Goal: Information Seeking & Learning: Compare options

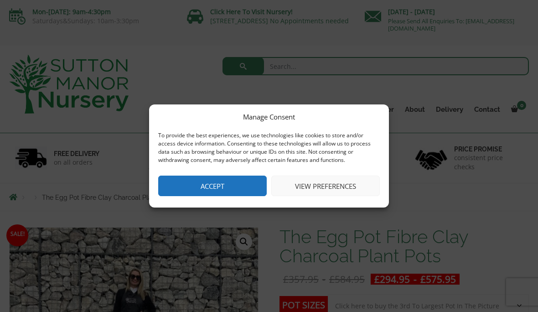
click at [240, 186] on button "Accept" at bounding box center [212, 185] width 108 height 21
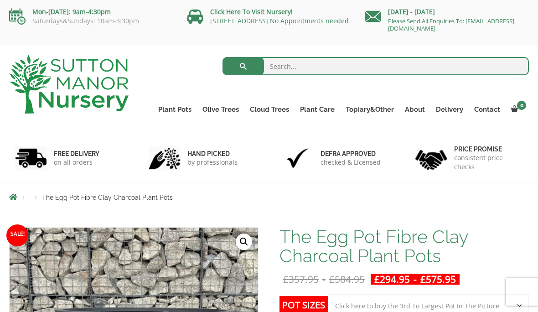
scroll to position [14, 0]
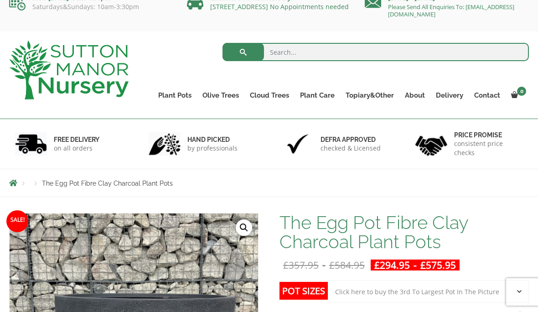
click at [37, 185] on li "Products" at bounding box center [36, 183] width 12 height 5
click at [22, 186] on li "Breadcrumbs" at bounding box center [19, 182] width 21 height 7
click at [17, 186] on span "Breadcrumbs" at bounding box center [13, 182] width 8 height 7
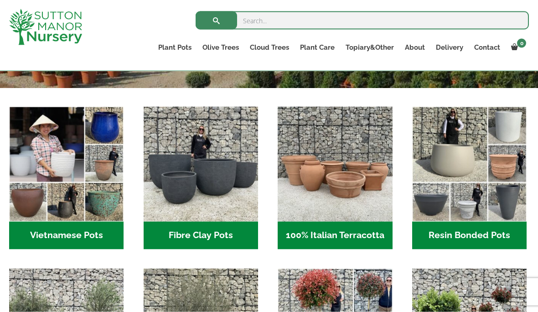
scroll to position [270, 0]
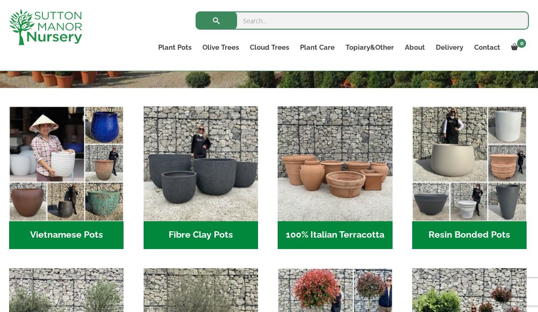
click at [104, 205] on img "Visit product category Vietnamese Pots" at bounding box center [66, 163] width 114 height 114
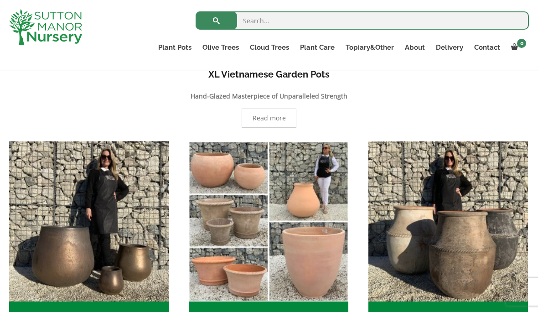
scroll to position [183, 0]
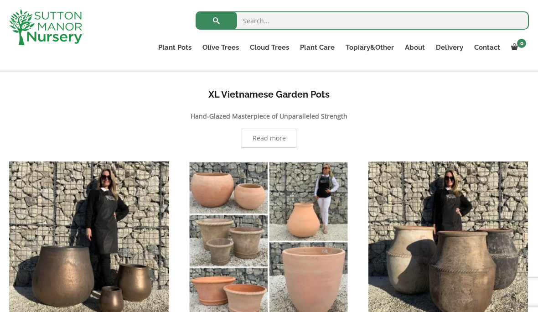
click at [267, 141] on span "Read more" at bounding box center [268, 138] width 33 height 6
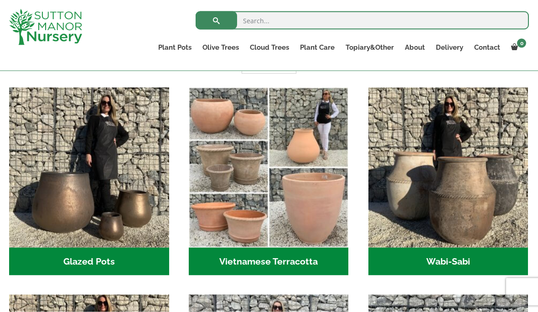
scroll to position [628, 0]
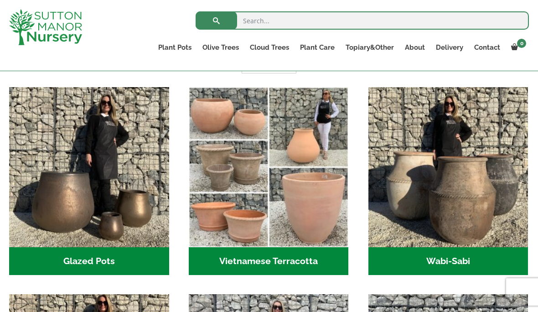
click at [64, 204] on img "Visit product category Glazed Pots" at bounding box center [89, 167] width 160 height 160
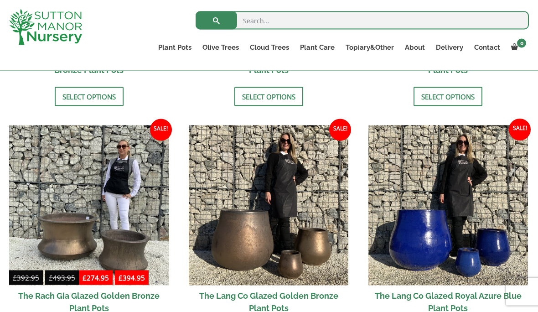
scroll to position [654, 0]
click at [423, 240] on img at bounding box center [448, 205] width 160 height 160
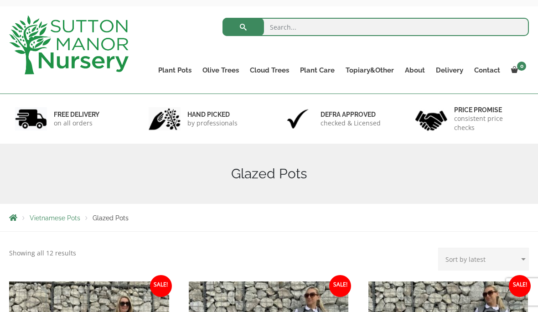
scroll to position [51, 0]
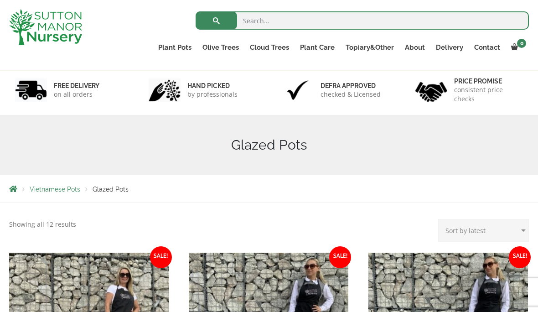
click at [48, 185] on span "Vietnamese Pots" at bounding box center [55, 188] width 51 height 7
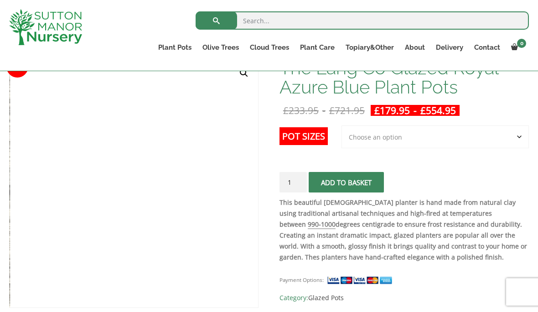
scroll to position [155, 0]
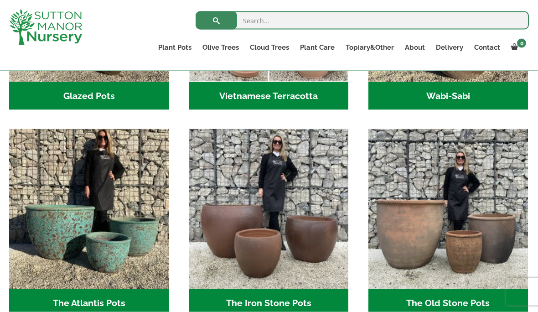
scroll to position [422, 0]
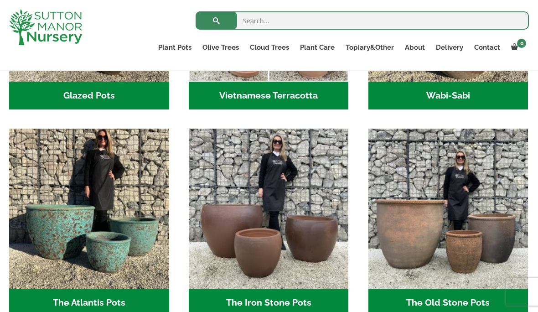
click at [55, 225] on img "Visit product category The Atlantis Pots" at bounding box center [89, 209] width 160 height 160
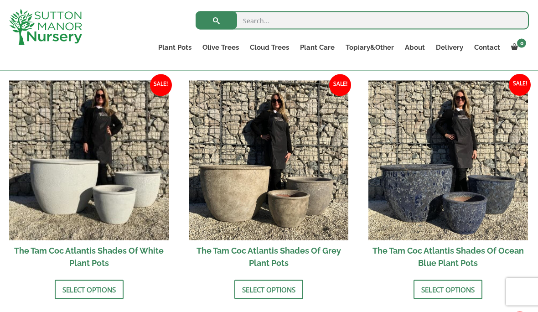
scroll to position [544, 0]
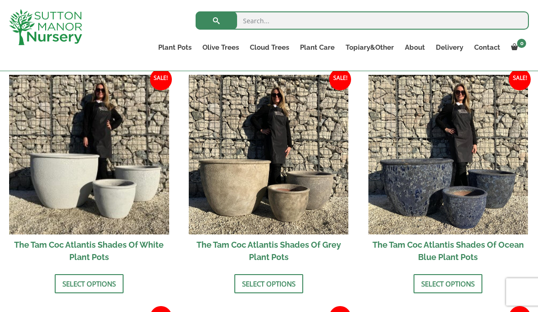
click at [446, 192] on img at bounding box center [448, 155] width 160 height 160
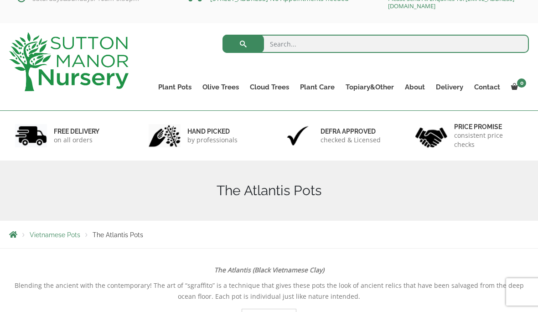
scroll to position [0, 0]
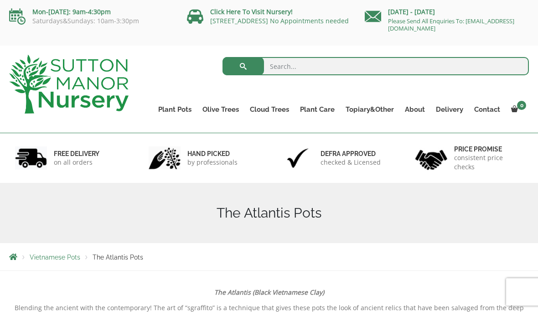
click at [50, 257] on span "Vietnamese Pots" at bounding box center [55, 256] width 51 height 7
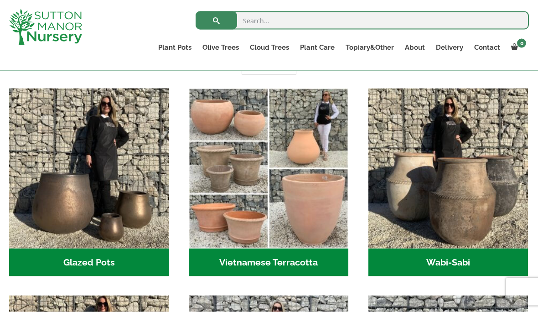
scroll to position [256, 0]
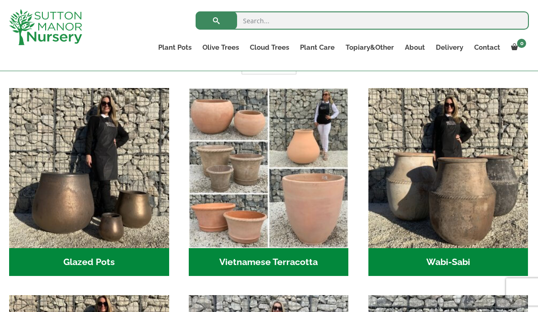
click at [470, 187] on img "Visit product category Wabi-Sabi" at bounding box center [448, 168] width 160 height 160
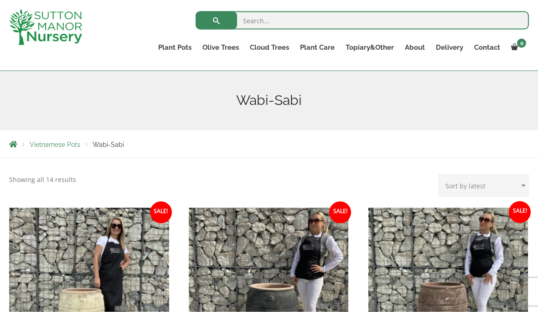
scroll to position [97, 0]
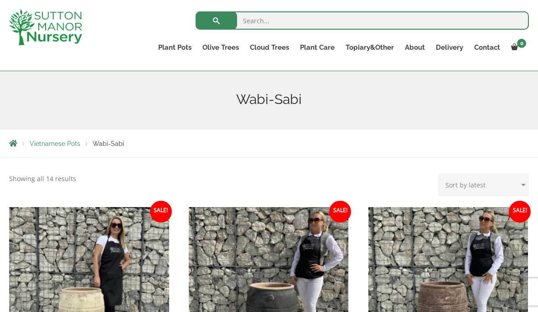
click at [47, 137] on div "Vietnamese Pots Wabi-Sabi" at bounding box center [268, 142] width 533 height 27
click at [55, 140] on span "Vietnamese Pots" at bounding box center [55, 143] width 51 height 7
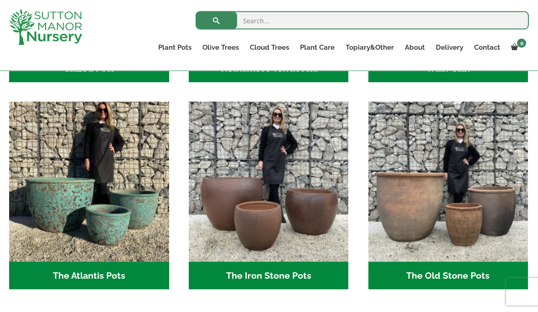
scroll to position [450, 0]
click at [305, 237] on img "Visit product category The Iron Stone Pots" at bounding box center [269, 181] width 160 height 160
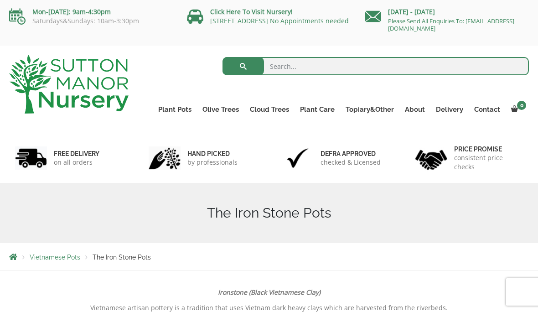
click at [50, 255] on span "Vietnamese Pots" at bounding box center [55, 256] width 51 height 7
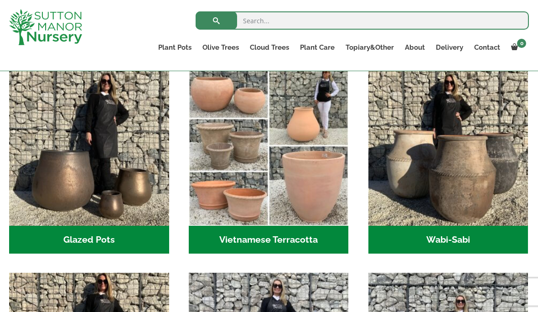
scroll to position [279, 0]
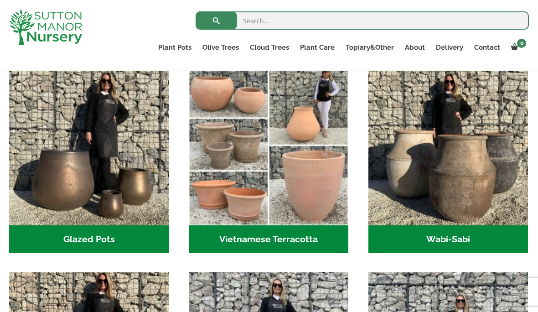
click at [57, 187] on img "Visit product category Glazed Pots" at bounding box center [89, 145] width 160 height 160
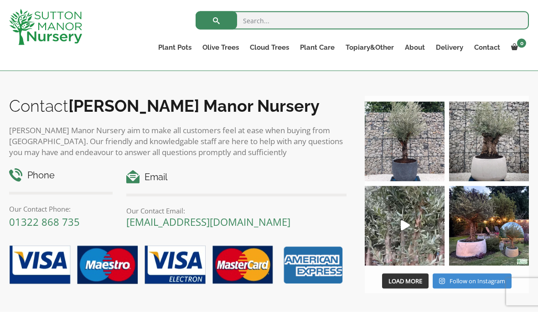
scroll to position [1224, 0]
click at [495, 148] on img at bounding box center [489, 141] width 80 height 80
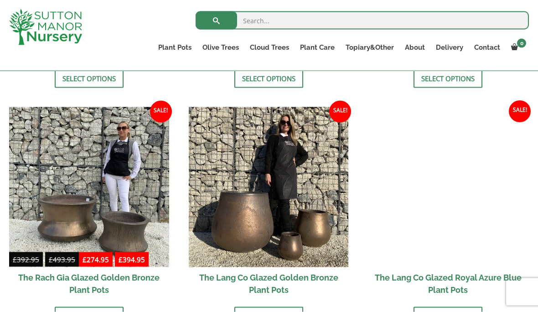
scroll to position [673, 0]
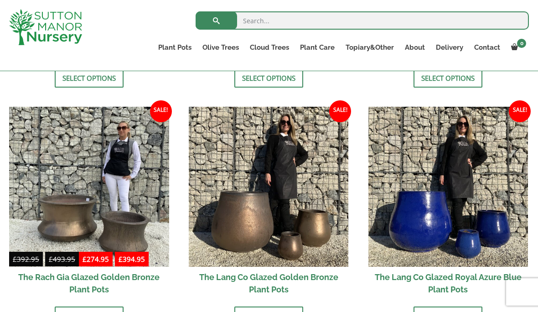
click at [424, 234] on img at bounding box center [448, 187] width 160 height 160
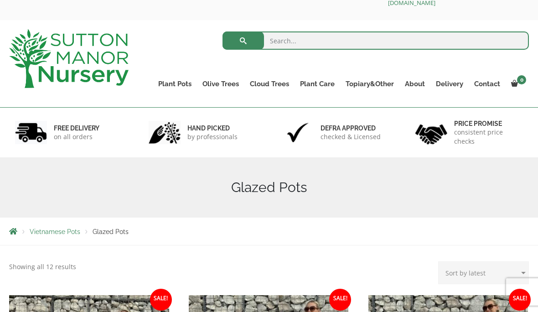
scroll to position [59, 0]
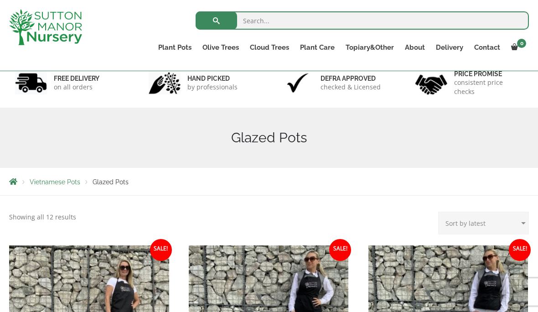
click at [16, 182] on span "Breadcrumbs" at bounding box center [13, 181] width 8 height 7
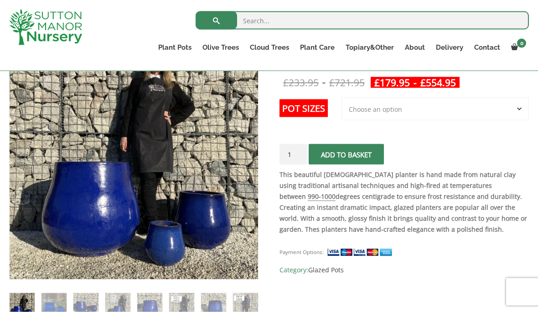
scroll to position [180, 0]
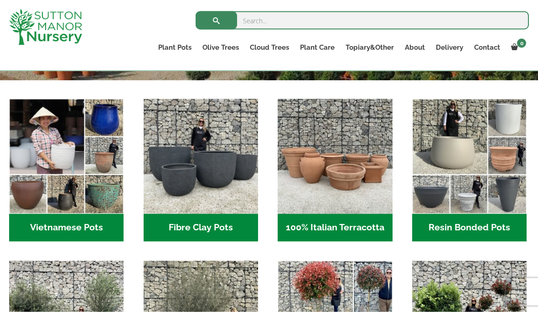
scroll to position [278, 0]
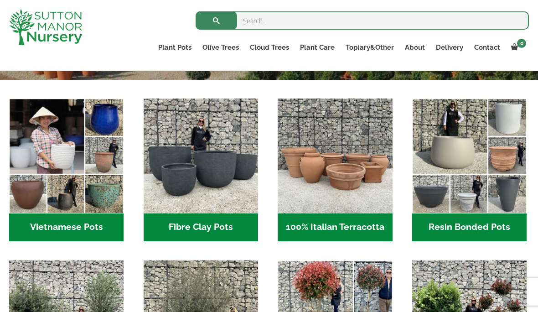
click at [472, 146] on img "Visit product category Resin Bonded Pots" at bounding box center [469, 155] width 114 height 114
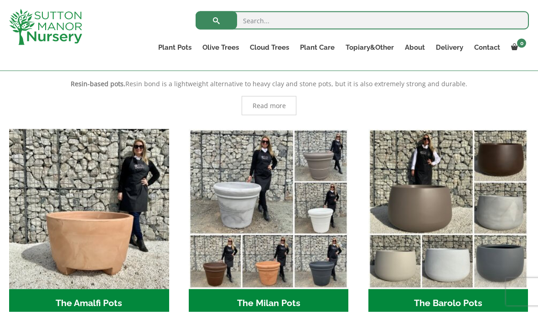
scroll to position [192, 0]
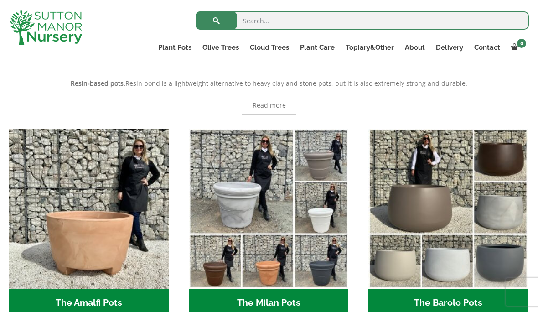
click at [448, 265] on img "Visit product category The Barolo Pots" at bounding box center [448, 209] width 160 height 160
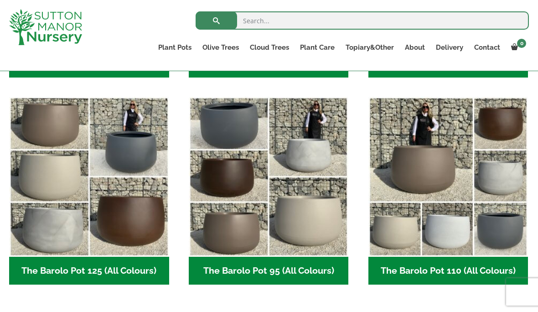
scroll to position [421, 0]
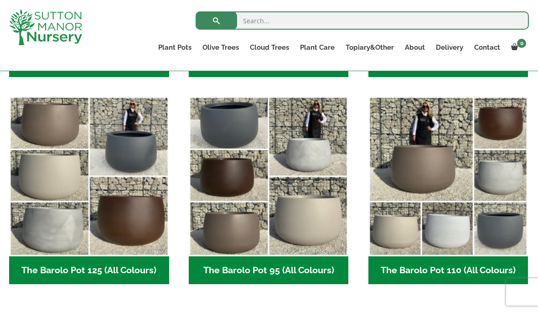
click at [297, 164] on img "Visit product category The Barolo Pot 95 (All Colours)" at bounding box center [269, 176] width 160 height 160
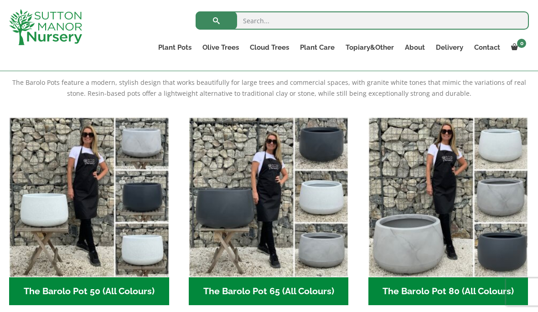
scroll to position [193, 0]
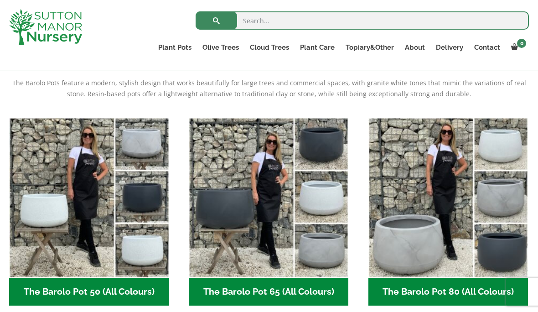
click at [0, 0] on link "Ilex Crenata Cloud Trees" at bounding box center [0, 0] width 0 height 0
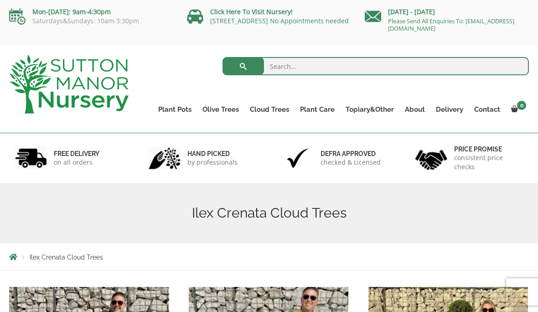
scroll to position [20, 0]
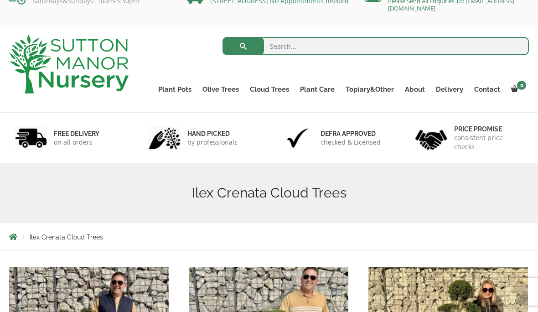
click at [0, 0] on link "Acers" at bounding box center [0, 0] width 0 height 0
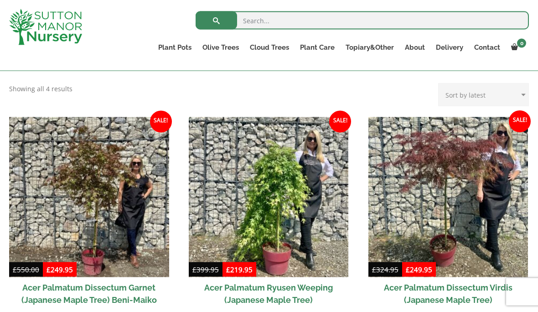
scroll to position [223, 0]
click at [129, 223] on img at bounding box center [89, 197] width 160 height 160
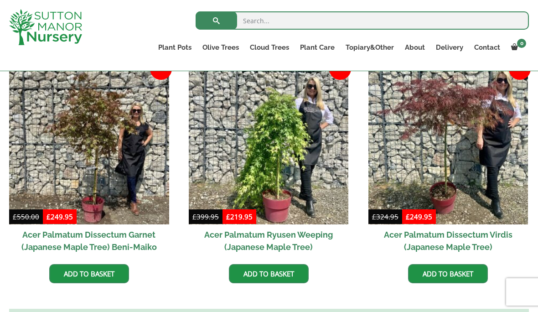
scroll to position [280, 0]
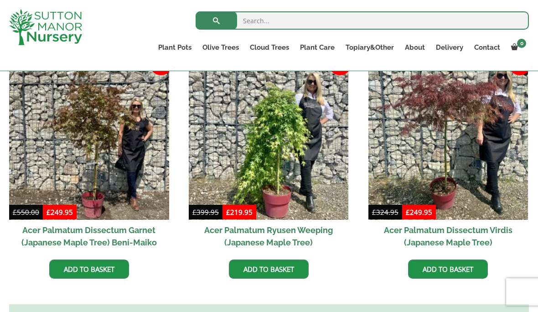
click at [293, 161] on img at bounding box center [269, 140] width 160 height 160
click at [459, 119] on img at bounding box center [448, 140] width 160 height 160
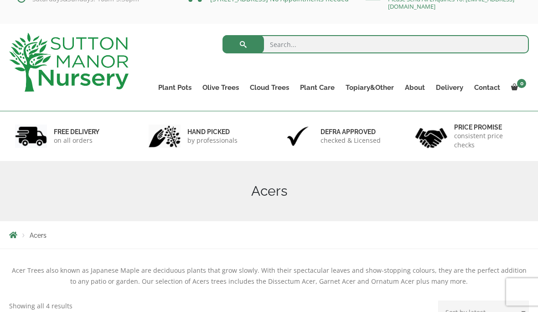
scroll to position [21, 0]
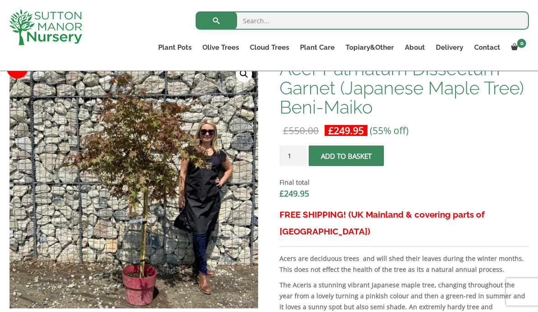
scroll to position [297, 0]
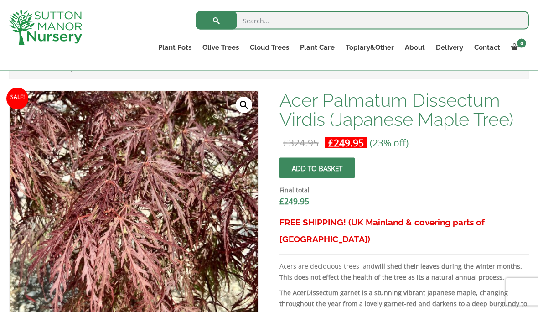
scroll to position [236, 0]
